Goal: Task Accomplishment & Management: Manage account settings

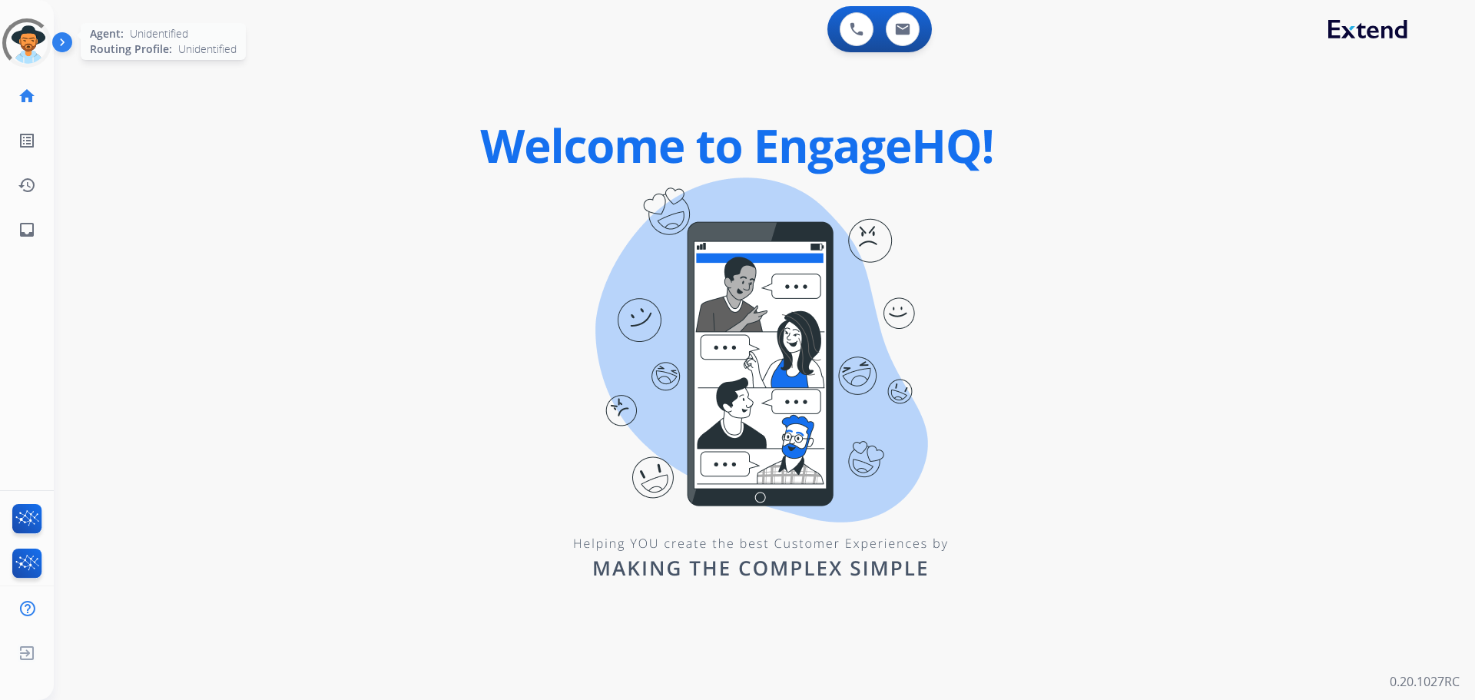
drag, startPoint x: 27, startPoint y: 46, endPoint x: 28, endPoint y: 55, distance: 8.6
click at [27, 51] on div at bounding box center [26, 42] width 55 height 55
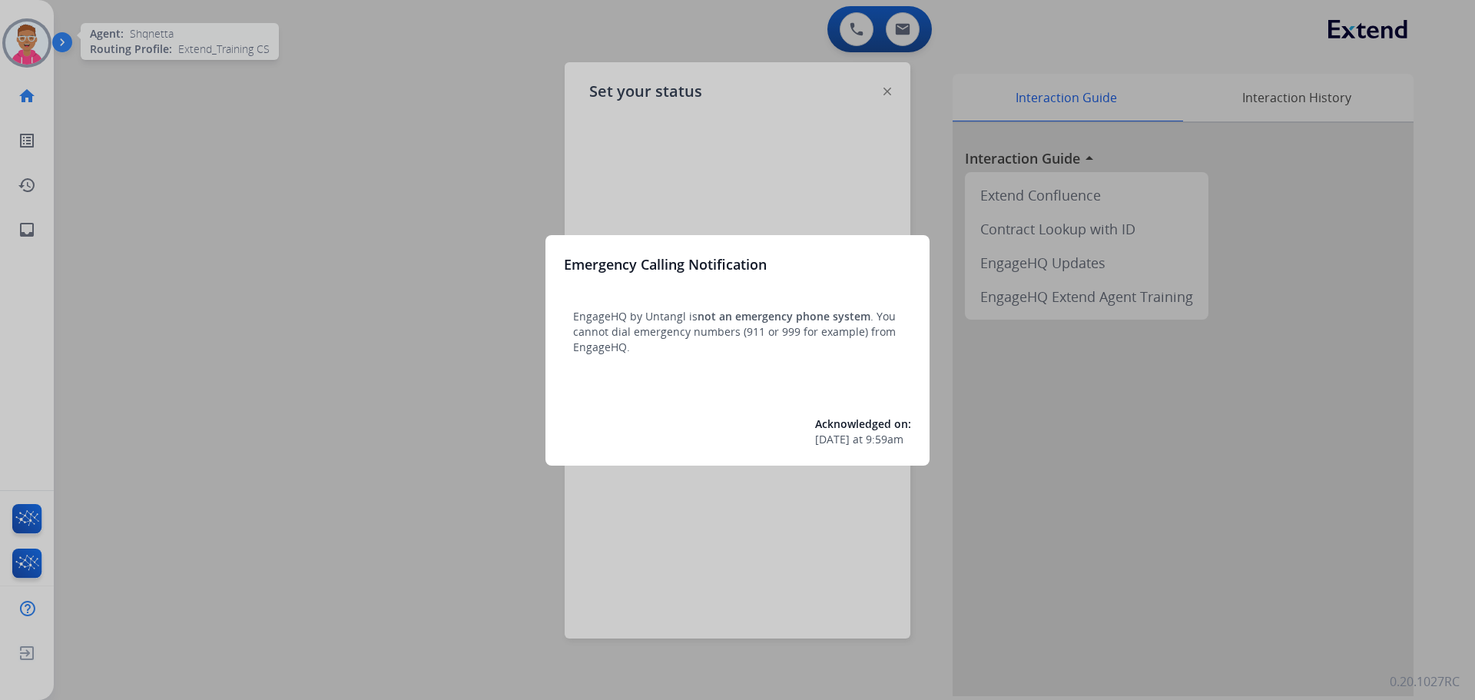
click at [770, 161] on div at bounding box center [737, 350] width 1475 height 700
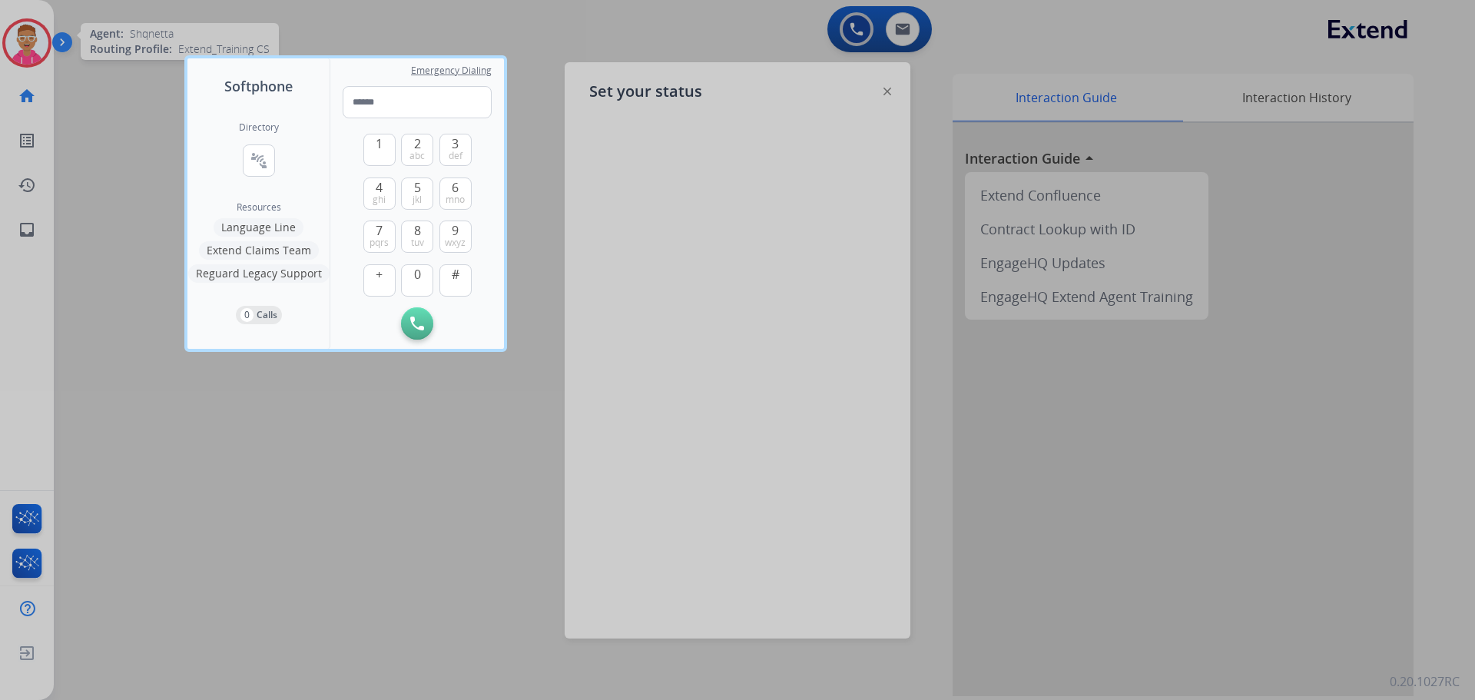
click at [320, 412] on div at bounding box center [737, 350] width 1475 height 700
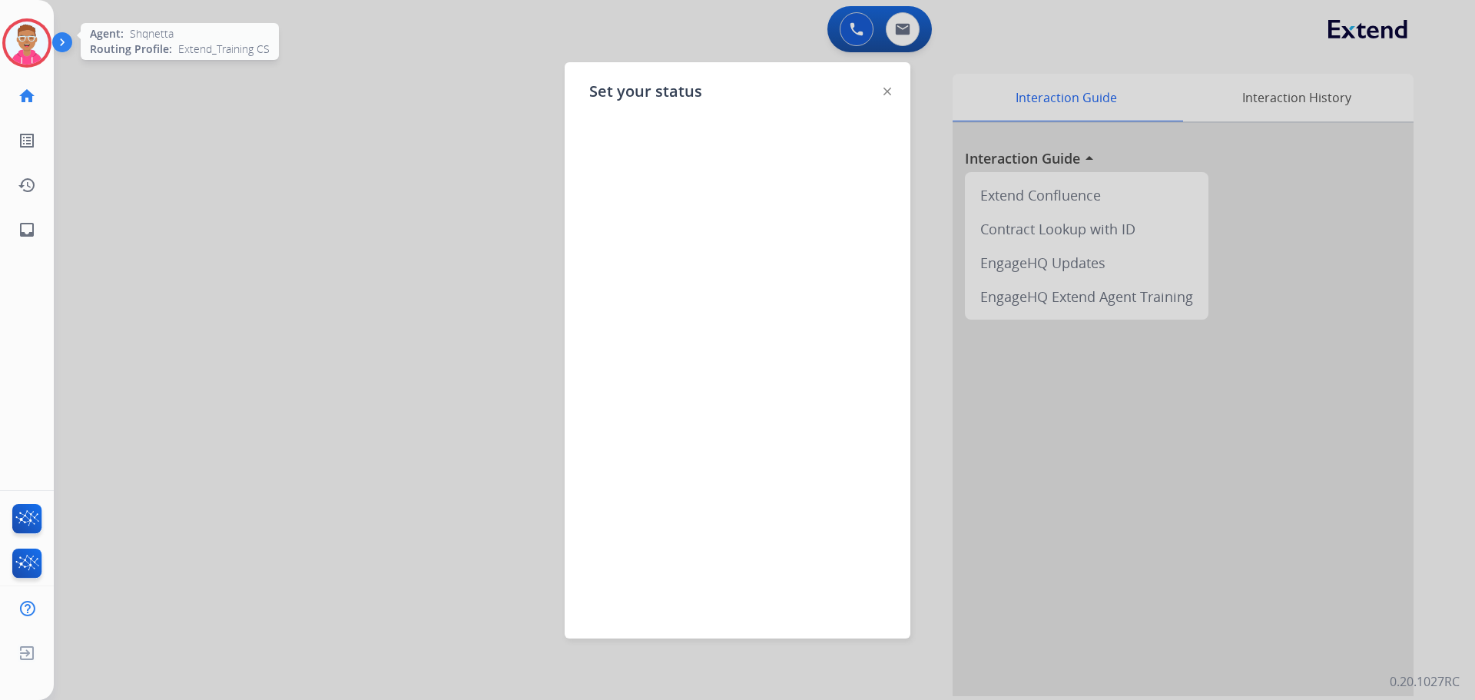
click at [16, 47] on img at bounding box center [26, 43] width 43 height 43
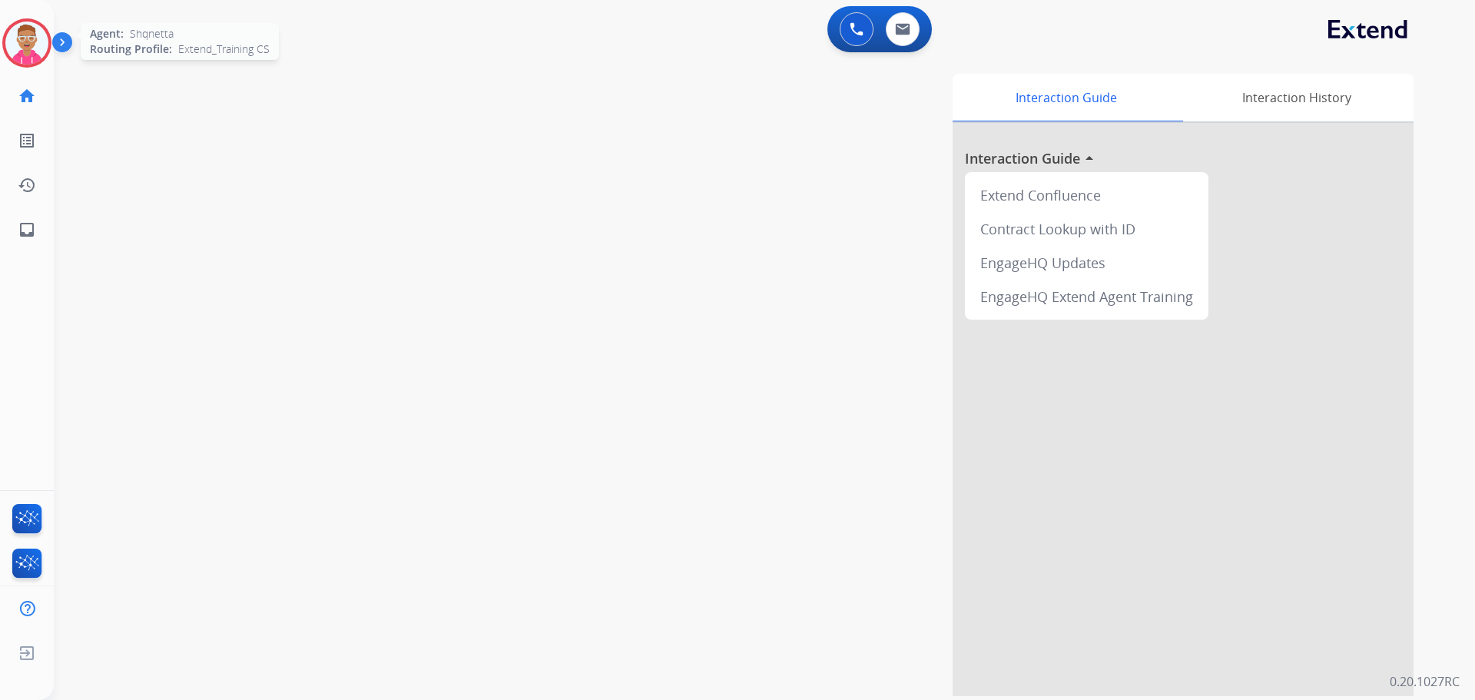
click at [29, 54] on img at bounding box center [26, 43] width 43 height 43
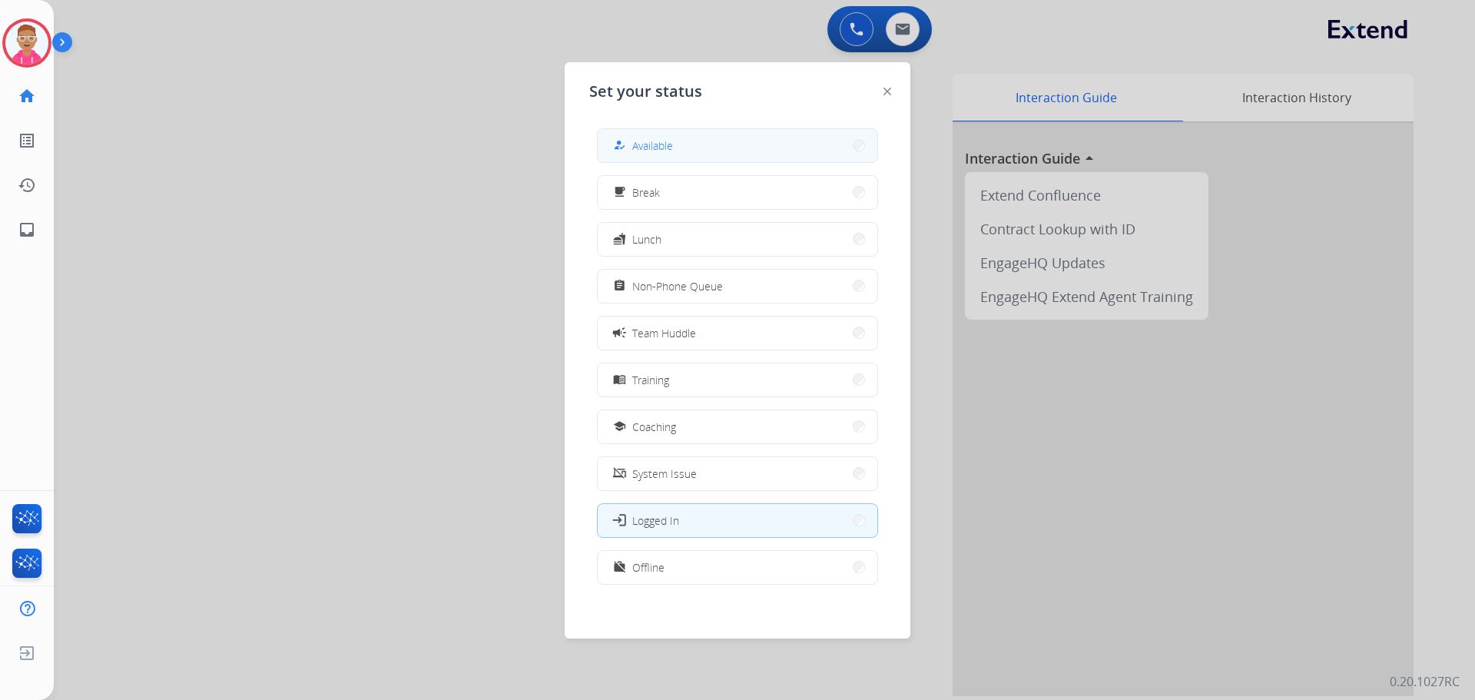
click at [652, 154] on div "how_to_reg Available" at bounding box center [641, 145] width 63 height 18
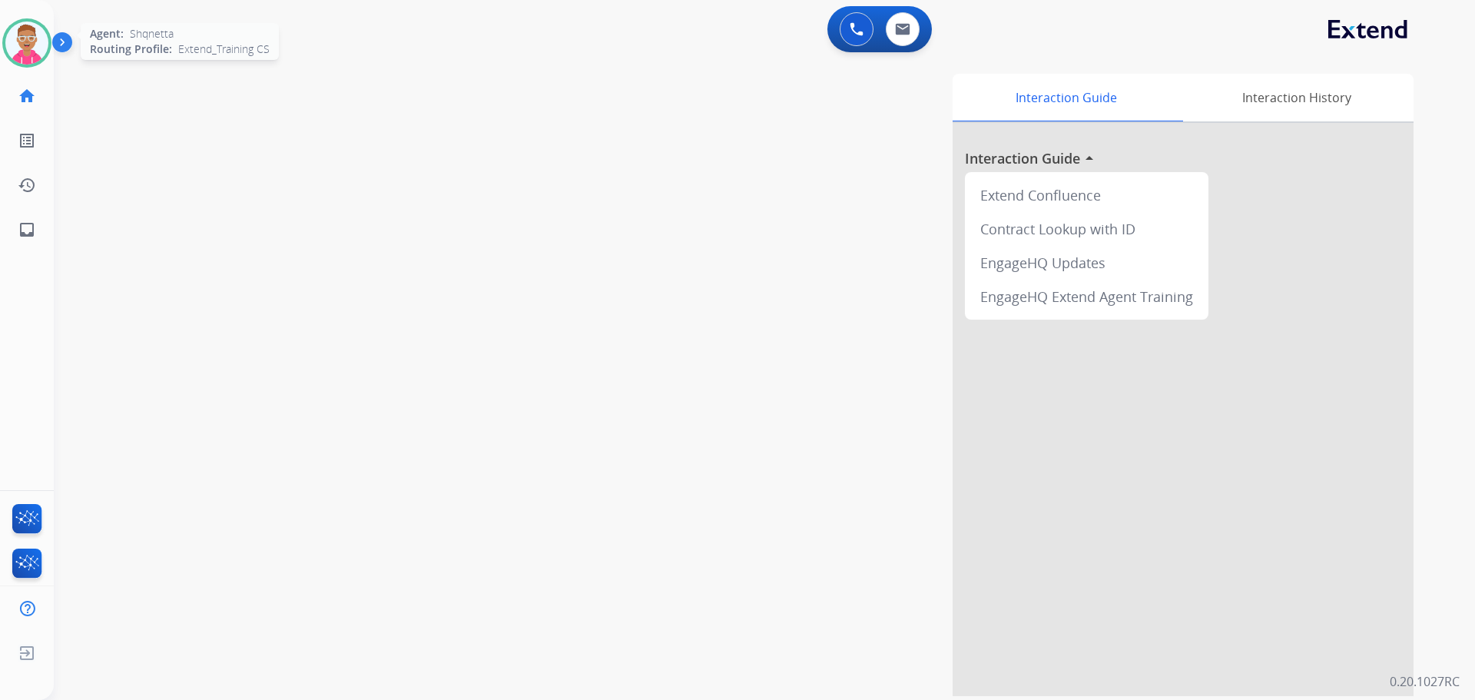
click at [30, 39] on img at bounding box center [26, 43] width 43 height 43
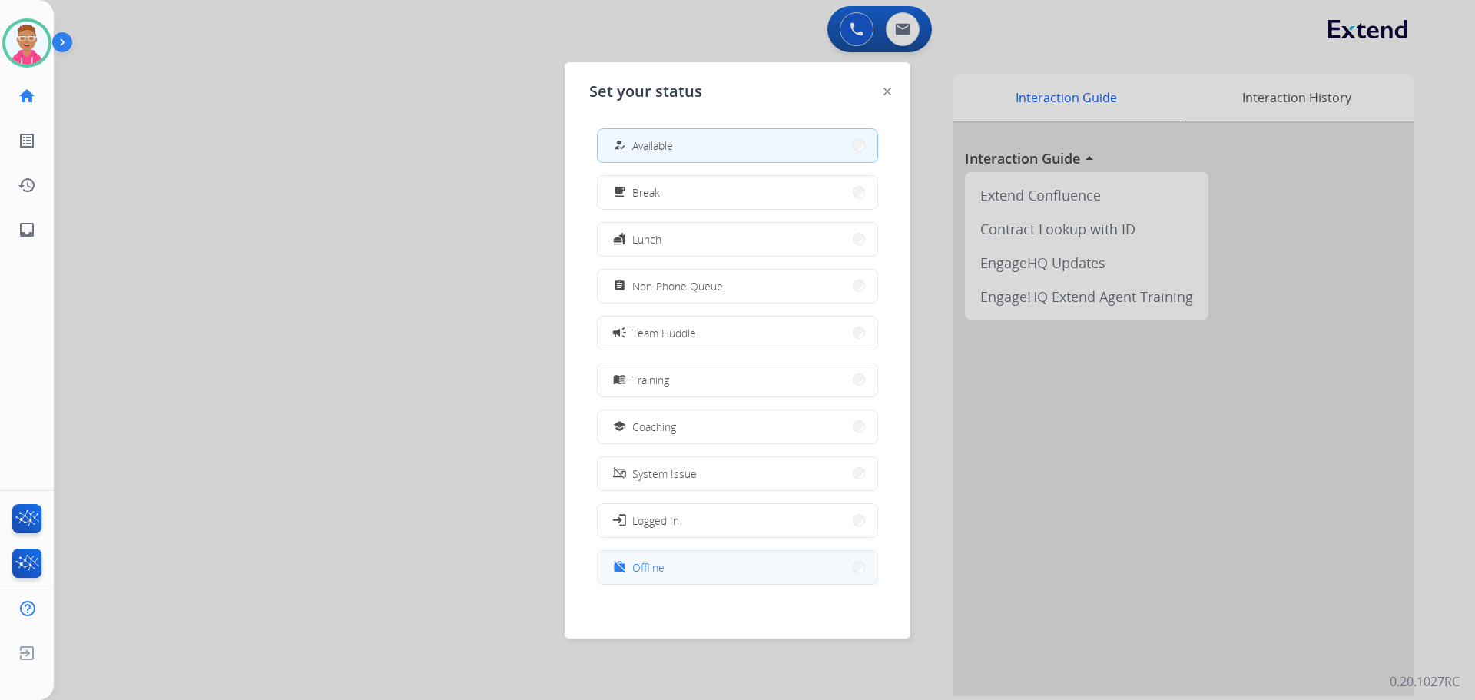
click at [682, 569] on button "work_off Offline" at bounding box center [738, 567] width 280 height 33
